Goal: Complete application form

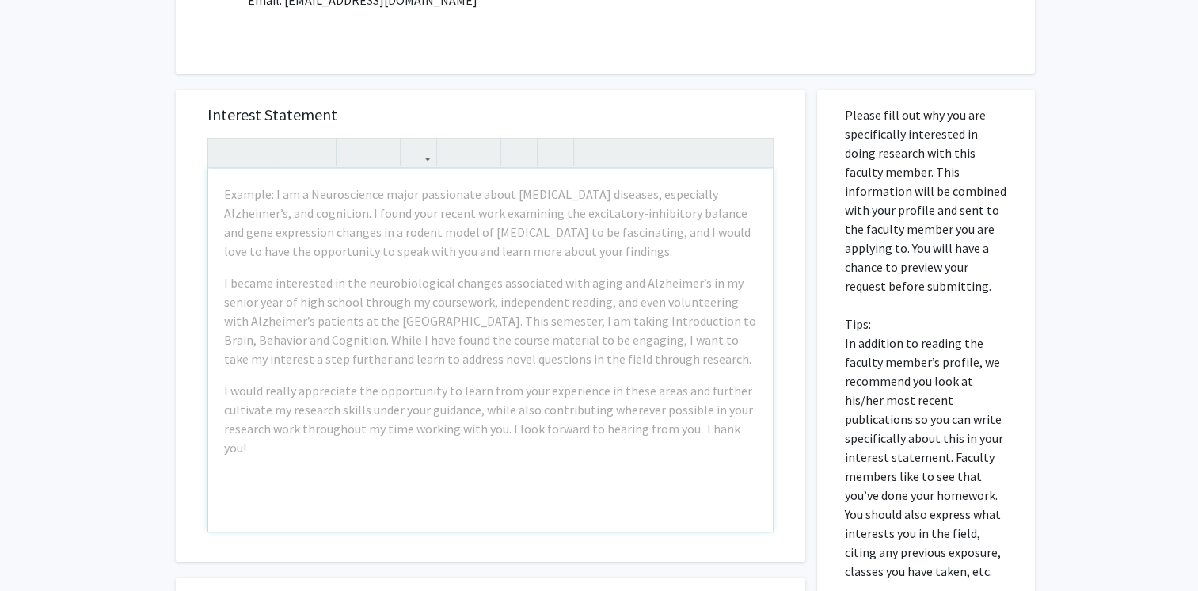
scroll to position [698, 0]
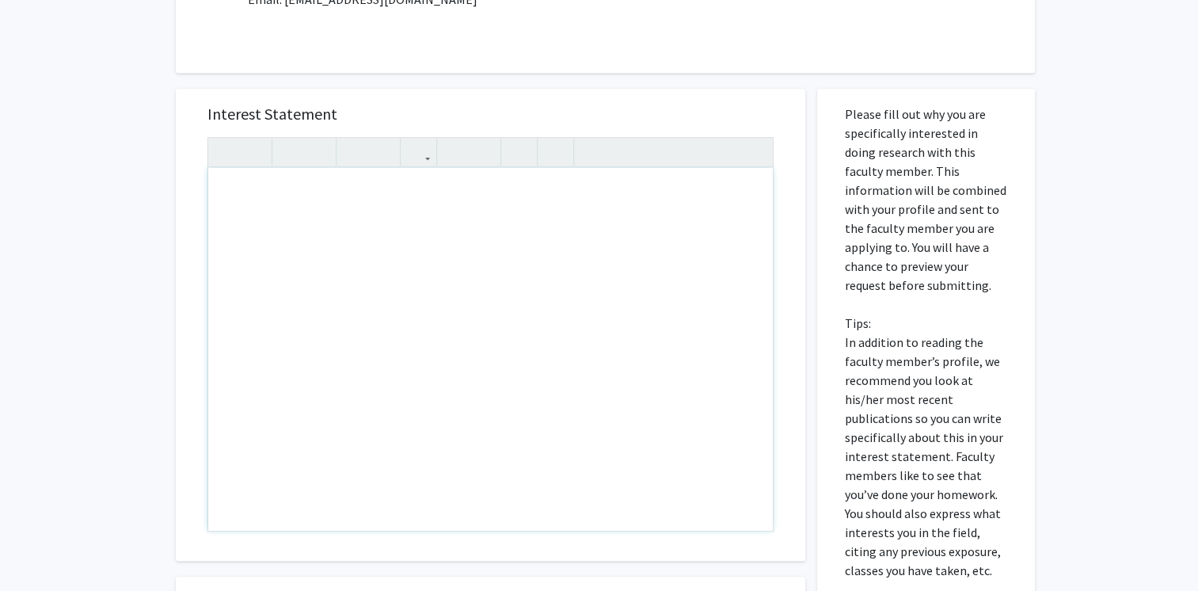
drag, startPoint x: 749, startPoint y: 430, endPoint x: 724, endPoint y: 426, distance: 24.9
click at [525, 256] on div "Note to users with screen readers: Please press Alt+0 or Option+0 to deactivate…" at bounding box center [490, 349] width 564 height 363
paste div "Note to users with screen readers: Please press Alt+0 or Option+0 to deactivate…"
type textarea "<l>I do si Ametconsec Adipiscinge seddoei te Incidi Utlaboreet dolo m aliqua en…"
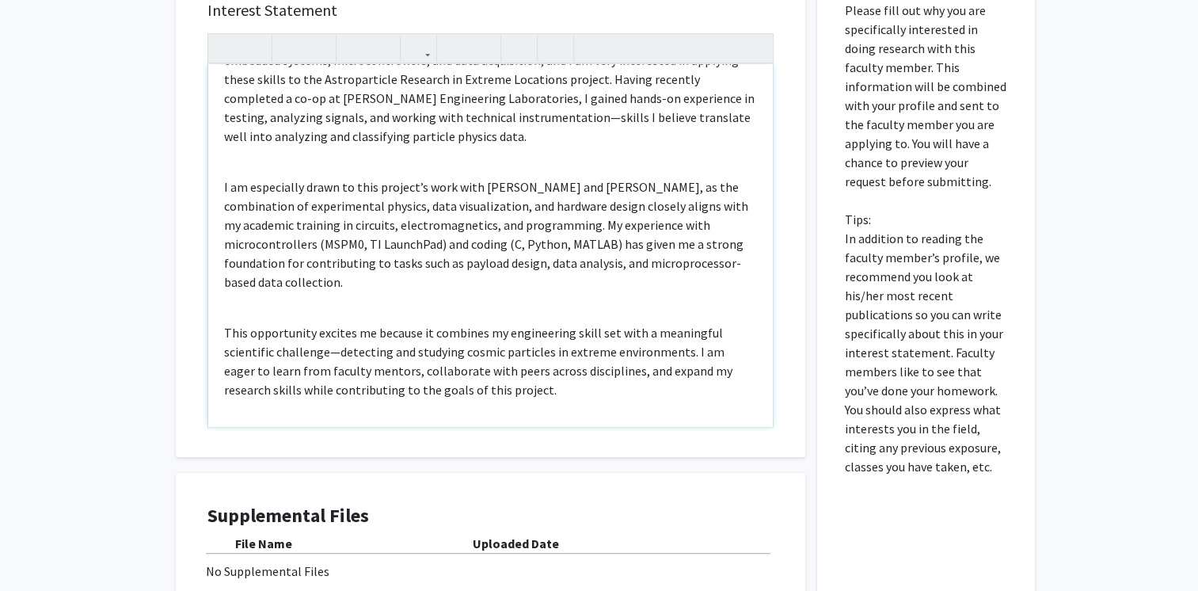
scroll to position [803, 0]
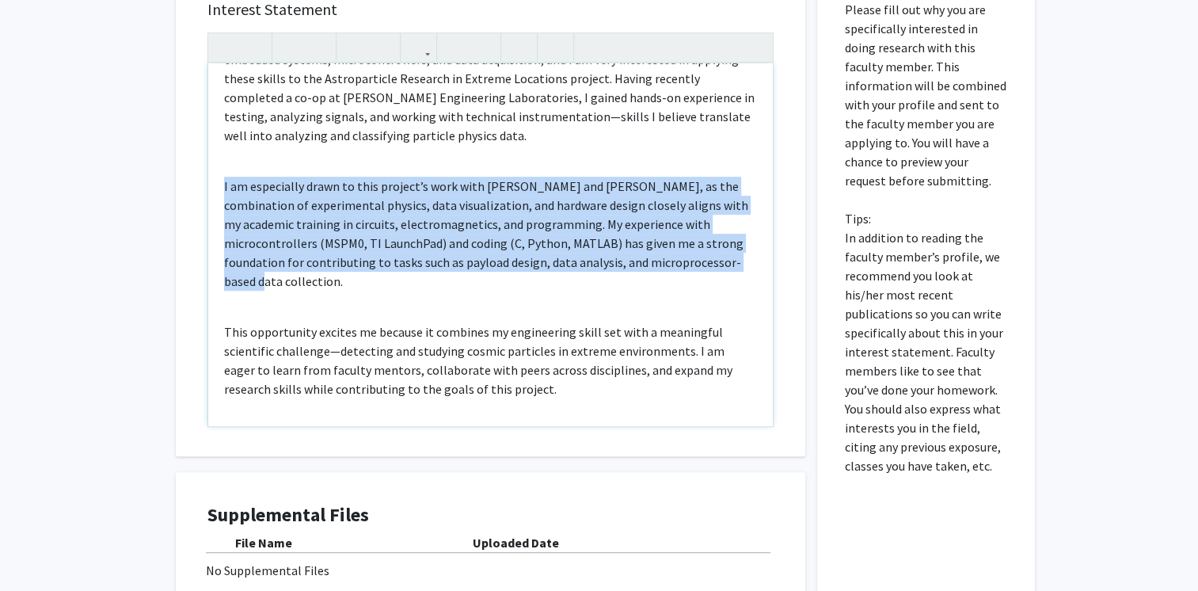
drag, startPoint x: 279, startPoint y: 285, endPoint x: 211, endPoint y: 185, distance: 120.3
click at [211, 185] on div "I am an Electrical Engineering student at [GEOGRAPHIC_DATA] with a strong backg…" at bounding box center [490, 244] width 564 height 363
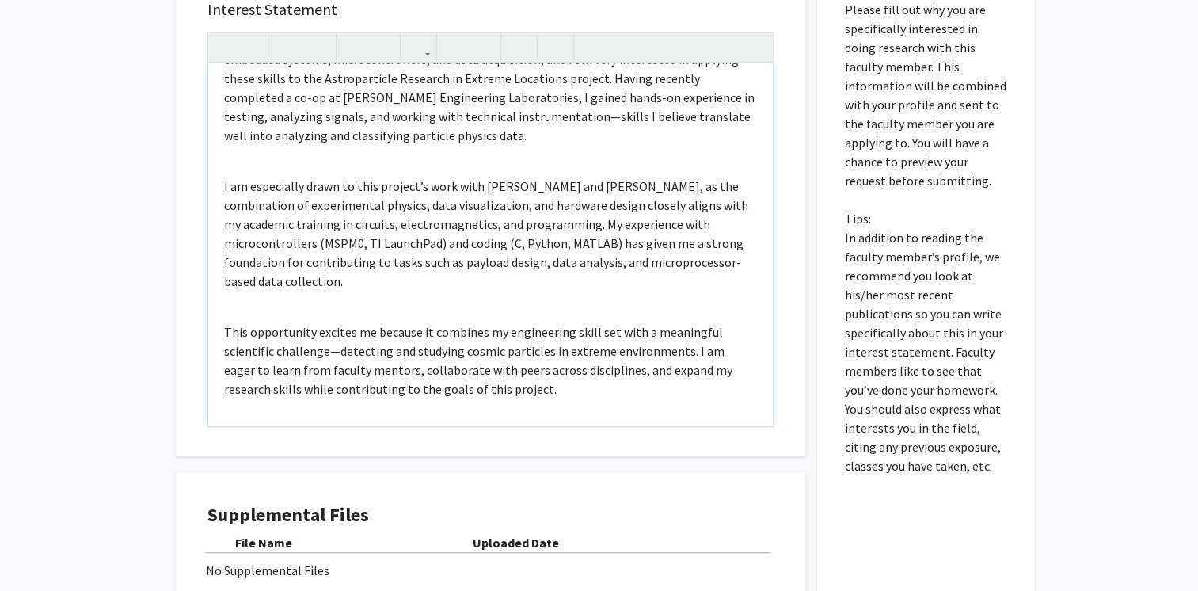
scroll to position [0, 0]
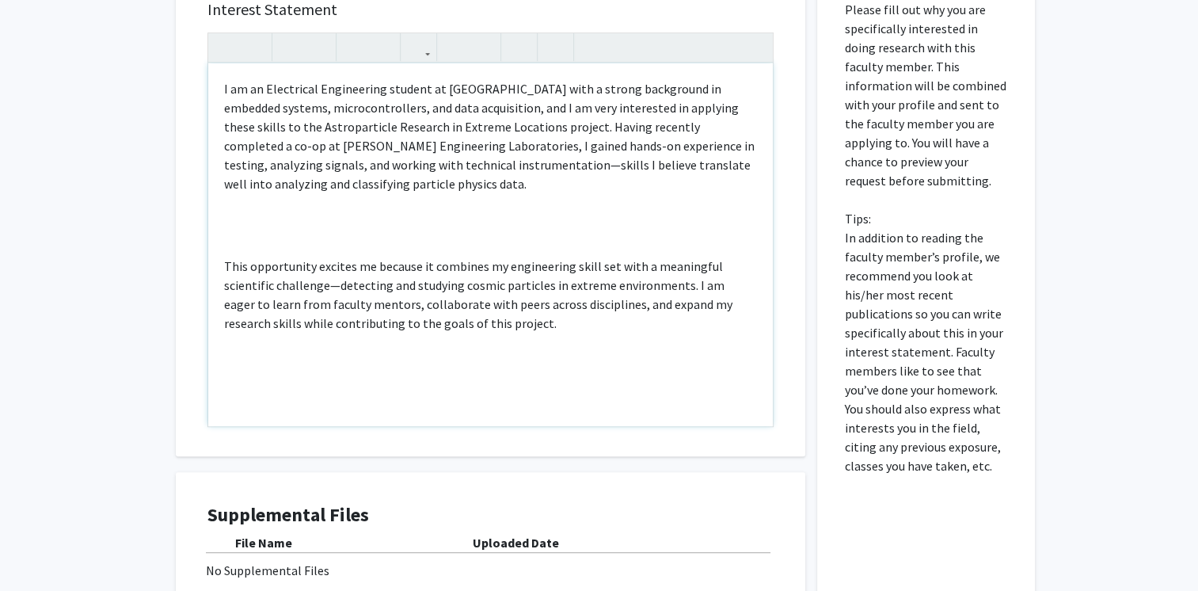
click at [233, 226] on div "I am an Electrical Engineering student at [GEOGRAPHIC_DATA] with a strong backg…" at bounding box center [490, 244] width 564 height 363
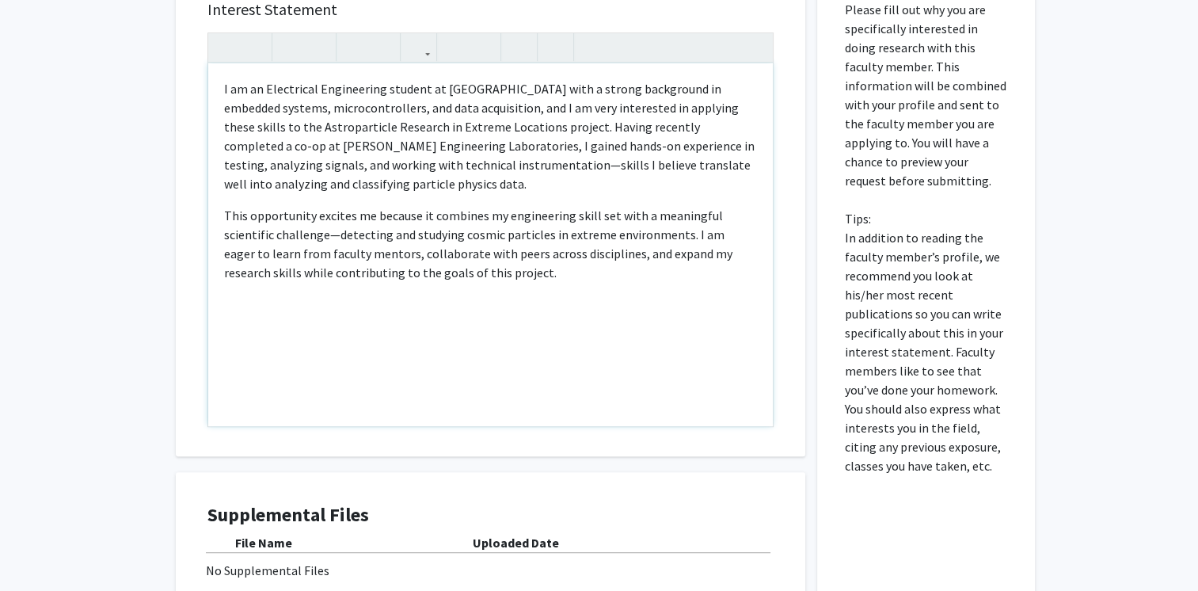
click at [233, 204] on div "I am an Electrical Engineering student at [GEOGRAPHIC_DATA] with a strong backg…" at bounding box center [490, 244] width 564 height 363
click at [222, 200] on div "I am an Electrical Engineering student at [GEOGRAPHIC_DATA] with a strong backg…" at bounding box center [490, 244] width 564 height 363
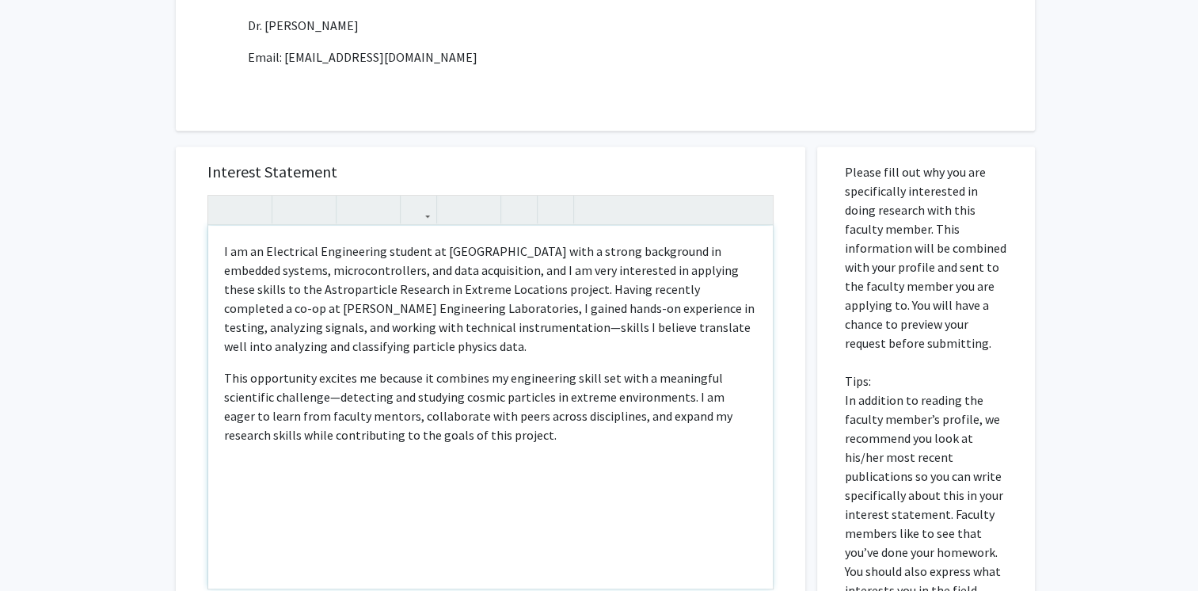
scroll to position [641, 0]
click at [443, 435] on p "This opportunity excites me because it combines my engineering skill set with a…" at bounding box center [490, 405] width 533 height 76
click at [390, 467] on p "PS. I'm so happy I passed physics 2" at bounding box center [490, 465] width 533 height 19
click at [402, 466] on p "PS. I'm so happy I passed Physics 2" at bounding box center [490, 465] width 533 height 19
click at [406, 466] on p "PS. I'm so happy I passed Physics 2" at bounding box center [490, 465] width 533 height 19
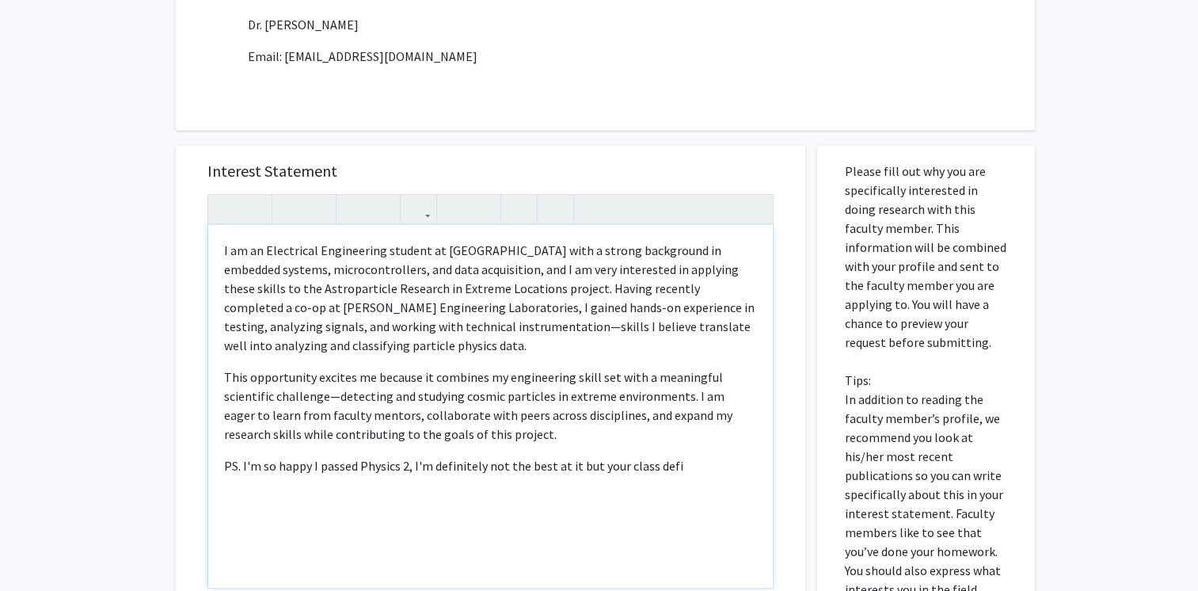
click at [584, 467] on p "PS. I'm so happy I passed Physics 2, I'm definitely not the best at it but your…" at bounding box center [490, 465] width 533 height 19
click at [660, 465] on p "PS. I'm so happy I passed Physics 2, I'm definitely not the best at it, but you…" at bounding box center [490, 465] width 533 height 19
click at [676, 466] on p "PS. I'm so happy I passed Physics 2, I'm definitely not the best at it, but you…" at bounding box center [490, 465] width 533 height 19
click at [404, 467] on p "PS. I'm so happy I passed Physics 2, I'm definitely not the best at it, but you…" at bounding box center [490, 475] width 533 height 38
click at [333, 488] on p "PS. I'm so happy I passed Physics 2. I'm definitely not the best at it, but you…" at bounding box center [490, 475] width 533 height 38
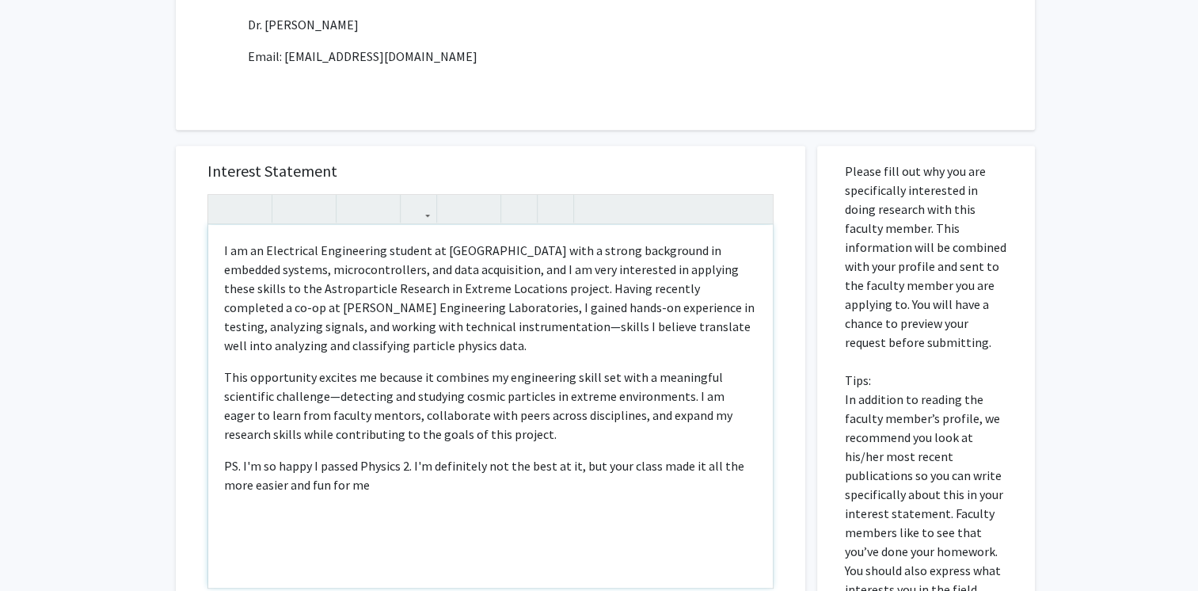
click at [237, 481] on p "PS. I'm so happy I passed Physics 2. I'm definitely not the best at it, but you…" at bounding box center [490, 475] width 533 height 38
click at [340, 477] on p "PS. I'm so happy I passed Physics 2. I'm definitely not the best at it, but you…" at bounding box center [490, 475] width 533 height 38
click at [302, 462] on p "PS. I'm so happy I passed Physics 2. I'm definitely not the best at it, but you…" at bounding box center [490, 475] width 533 height 38
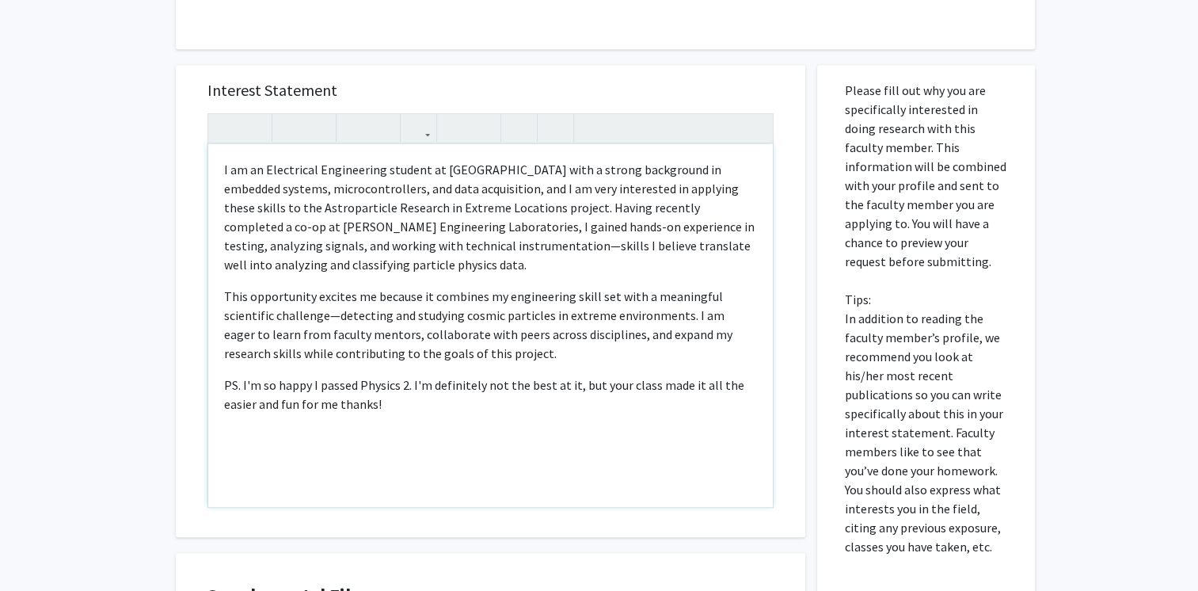
scroll to position [725, 0]
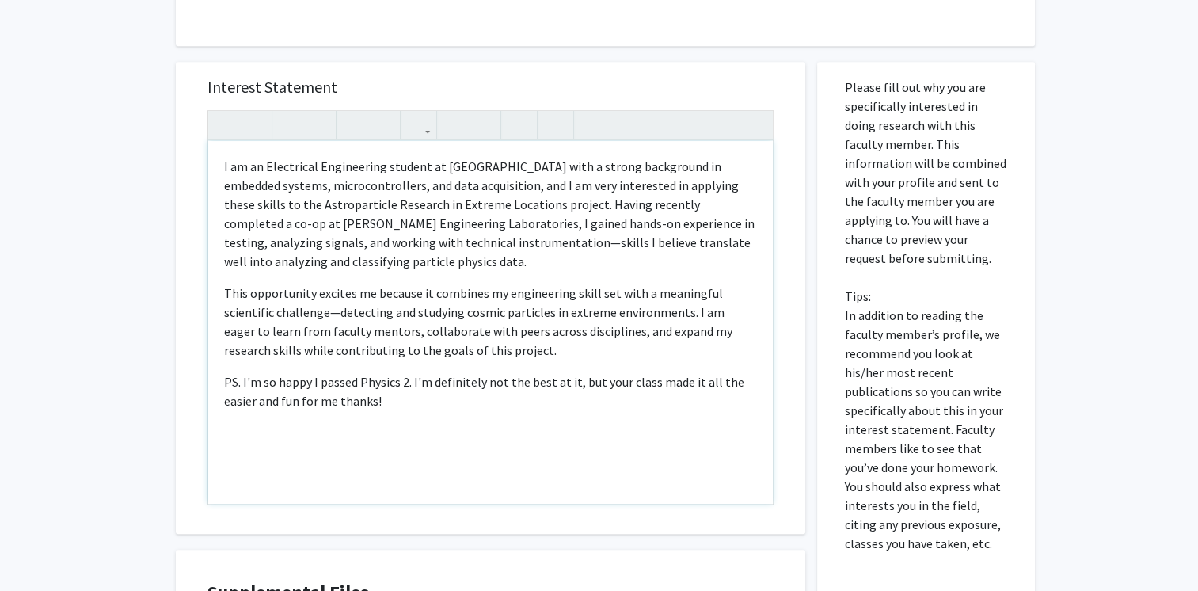
click at [354, 397] on p "PS. I'm so happy I passed Physics 2. I'm definitely not the best at it, but you…" at bounding box center [490, 391] width 533 height 38
click at [352, 394] on p "PS. I'm so happy I passed Physics 2. I'm definitely not the best at it, but you…" at bounding box center [490, 391] width 533 height 38
type textarea "<p>I am an Electrical Engineering student at [GEOGRAPHIC_DATA] with a strong ba…"
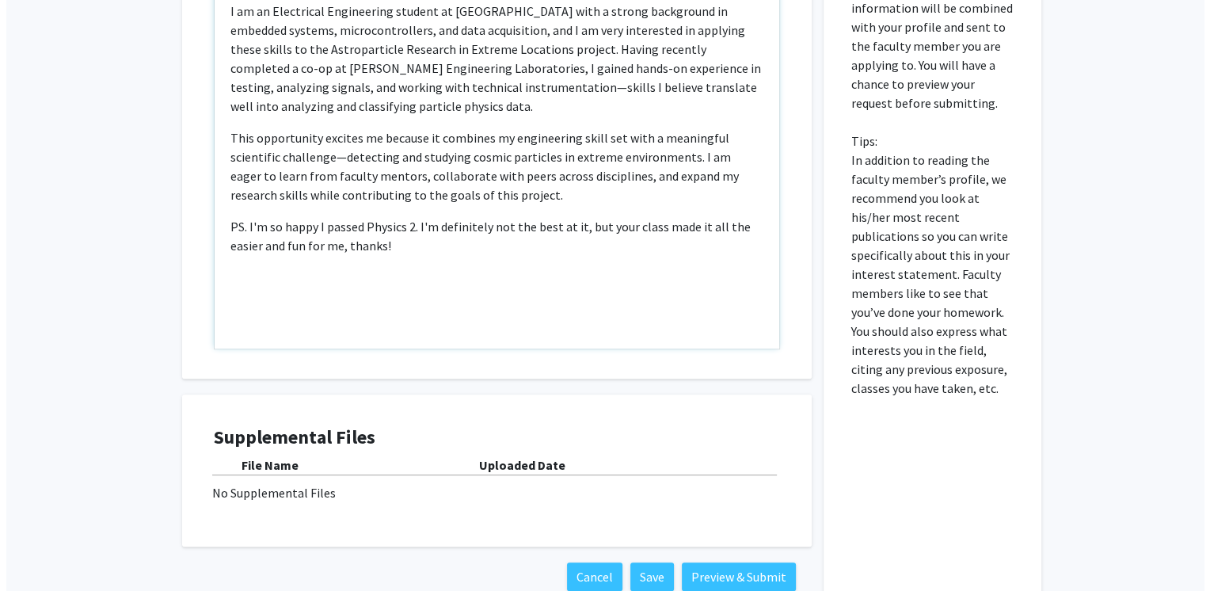
scroll to position [910, 0]
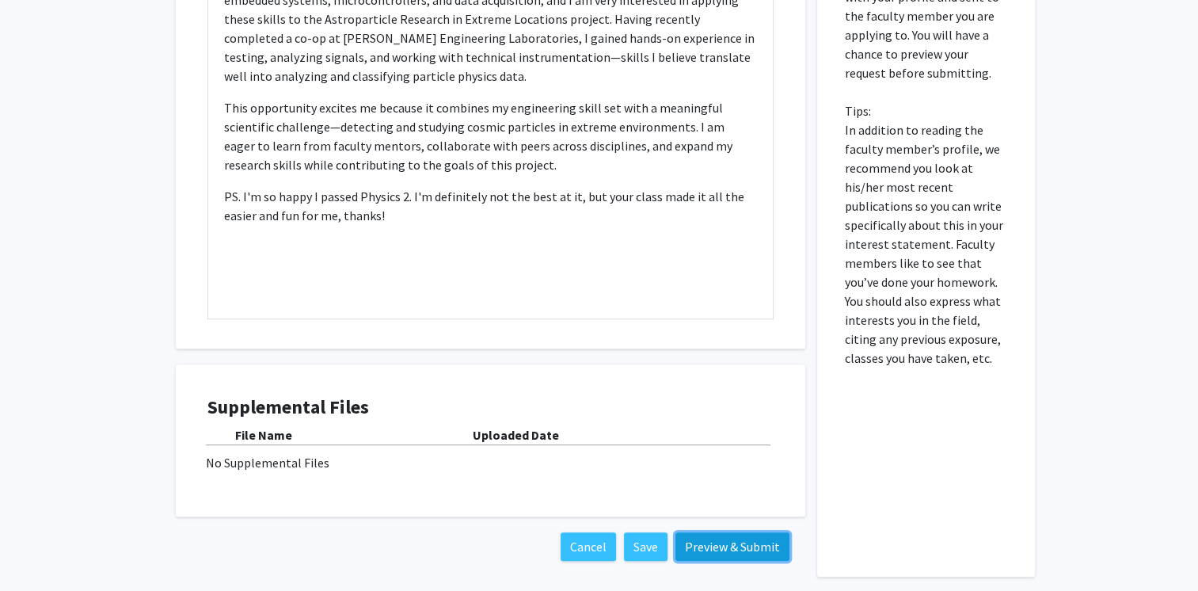
click at [720, 546] on button "Preview & Submit" at bounding box center [732, 546] width 114 height 29
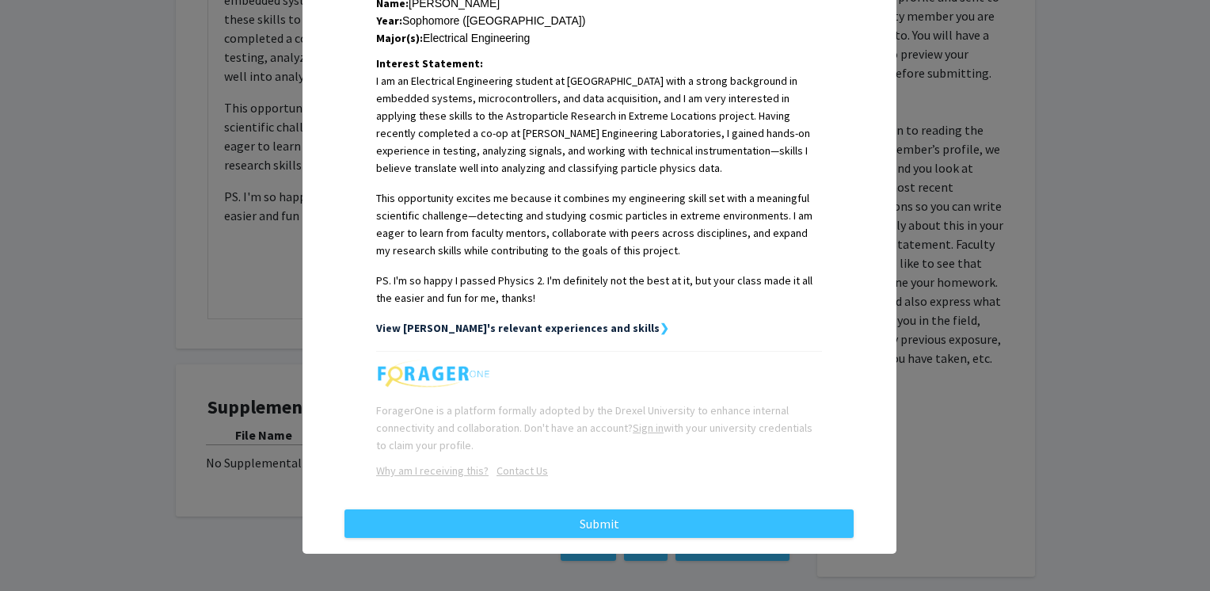
scroll to position [361, 0]
click at [581, 329] on strong "View [PERSON_NAME]'s relevant experiences and skills" at bounding box center [517, 328] width 283 height 14
click at [659, 326] on strong "❯" at bounding box center [664, 328] width 10 height 14
click at [558, 334] on div "View [PERSON_NAME]'s relevant experiences and skills ❯" at bounding box center [599, 327] width 446 height 17
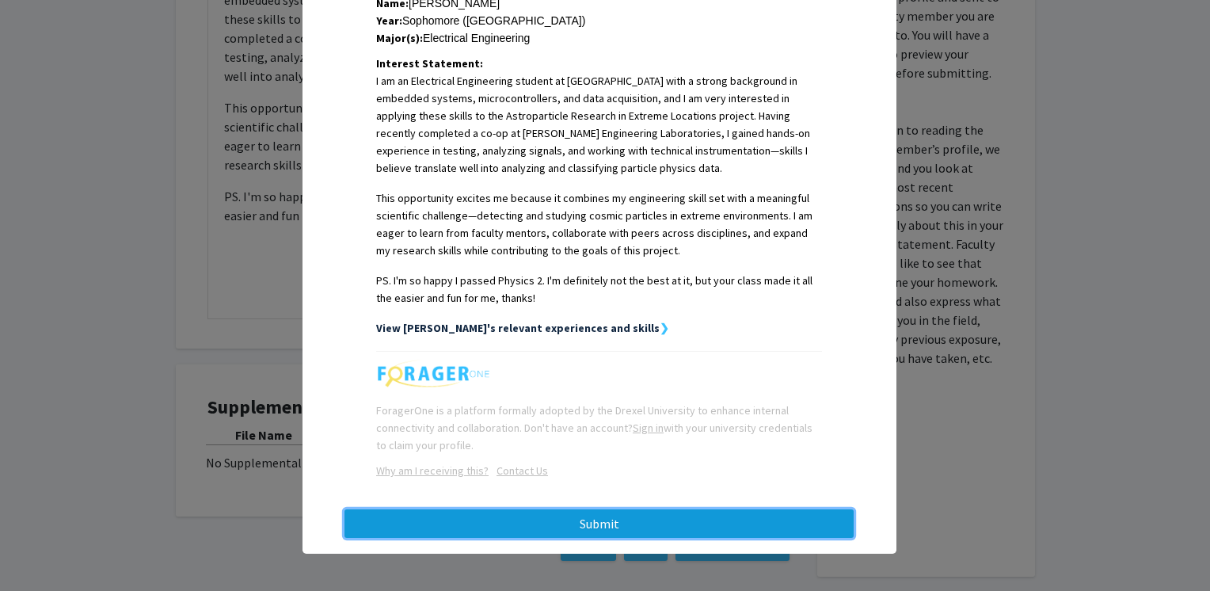
click at [561, 520] on button "Submit" at bounding box center [598, 523] width 509 height 29
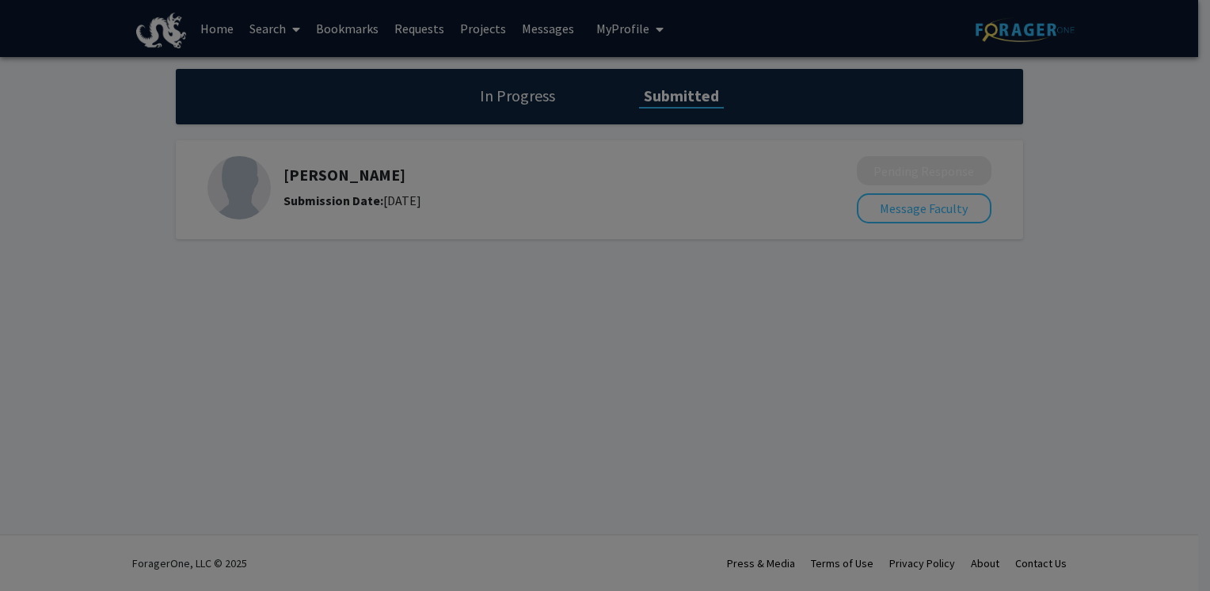
click at [792, 253] on div at bounding box center [605, 295] width 1210 height 591
click at [861, 220] on div at bounding box center [605, 295] width 1210 height 591
